Goal: Task Accomplishment & Management: Manage account settings

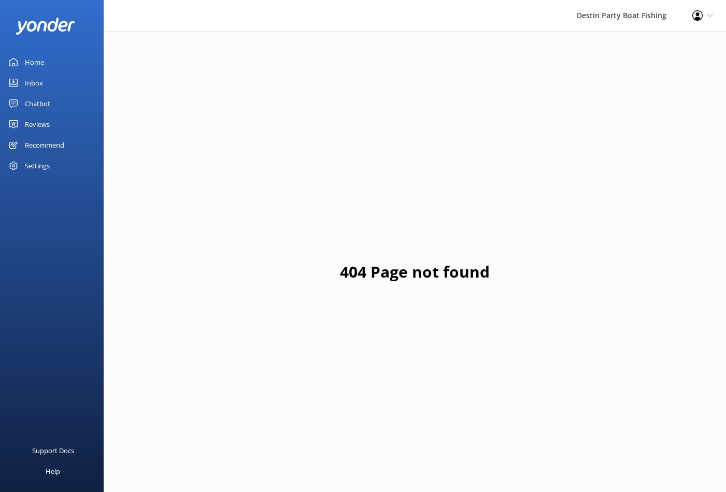
click at [33, 67] on div "Home" at bounding box center [34, 62] width 19 height 21
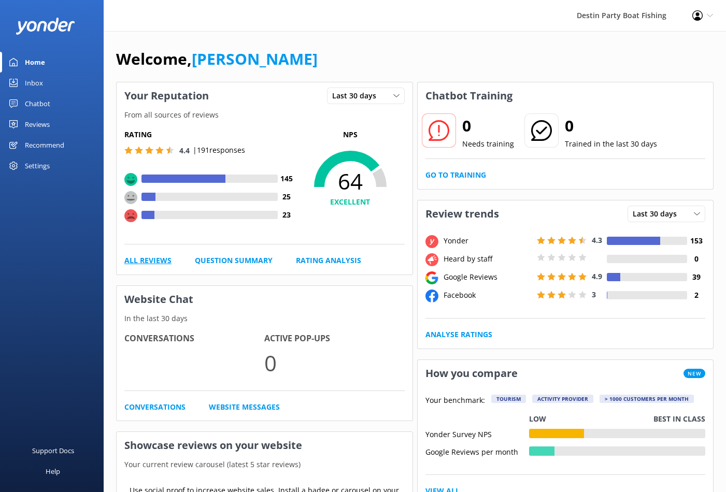
click at [161, 257] on link "All Reviews" at bounding box center [147, 260] width 47 height 11
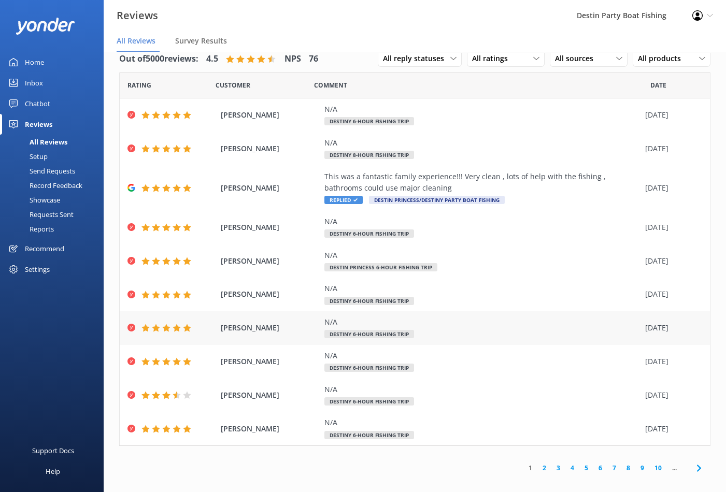
scroll to position [21, 0]
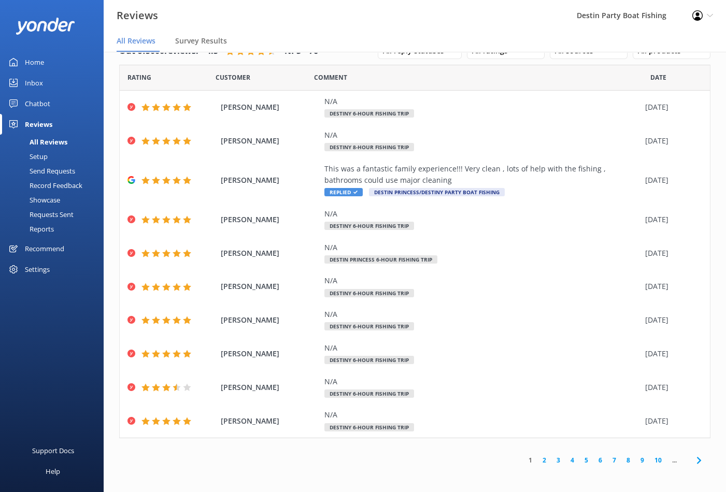
click at [540, 457] on link "2" at bounding box center [544, 460] width 14 height 10
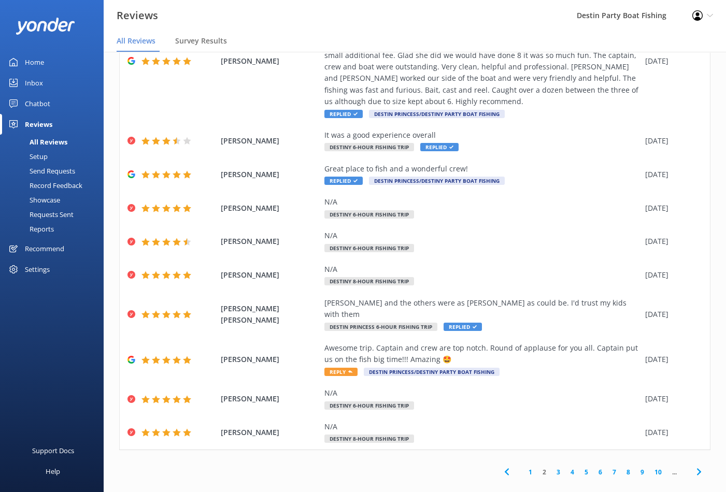
scroll to position [97, 0]
